Goal: Transaction & Acquisition: Purchase product/service

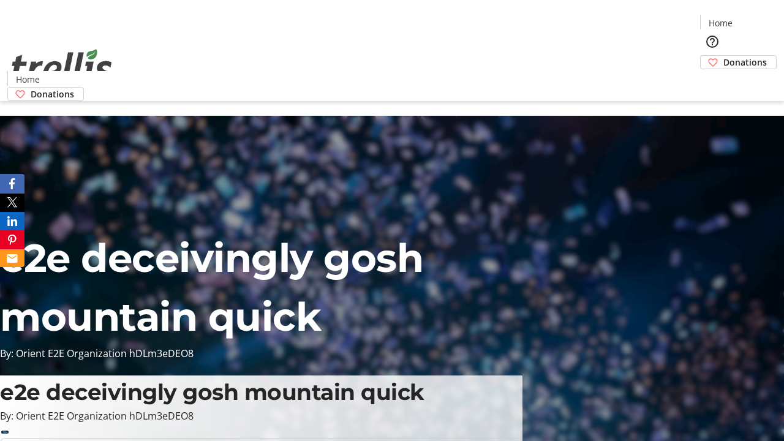
click at [723, 56] on span "Donations" at bounding box center [744, 62] width 43 height 13
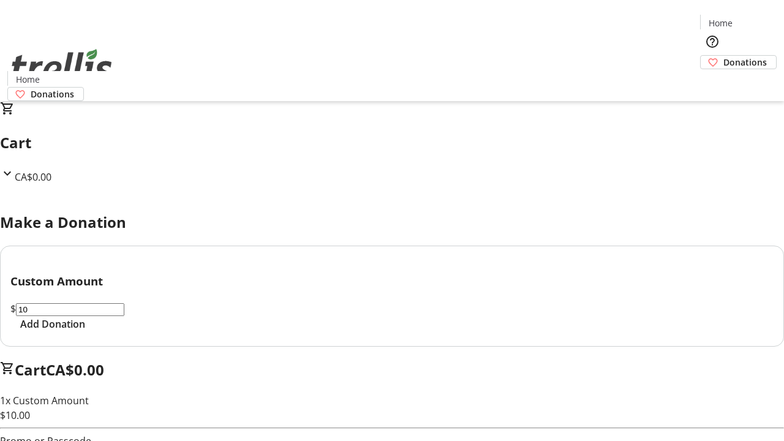
select select "CA"
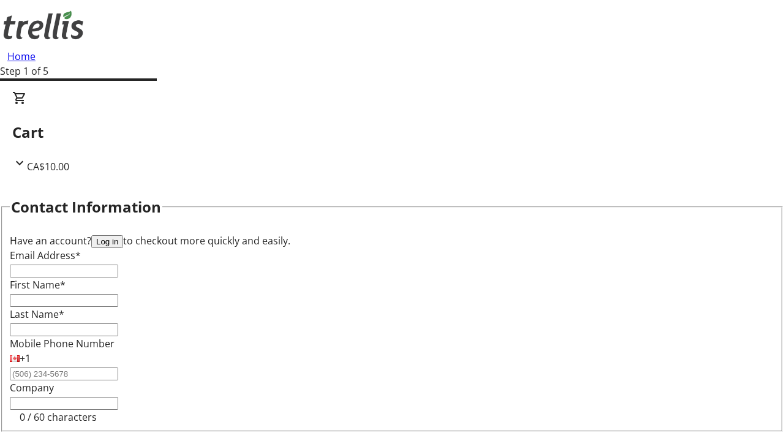
click at [123, 235] on button "Log in" at bounding box center [107, 241] width 32 height 13
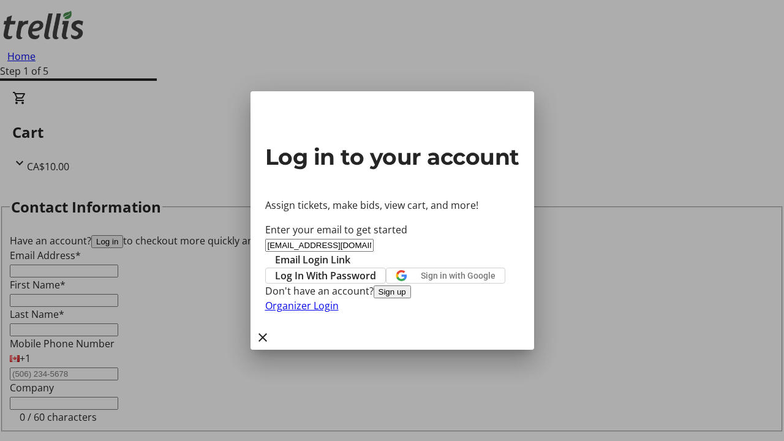
type input "[EMAIL_ADDRESS][DOMAIN_NAME]"
click at [350, 252] on span "Email Login Link" at bounding box center [312, 259] width 75 height 15
